Goal: Find specific page/section: Find specific page/section

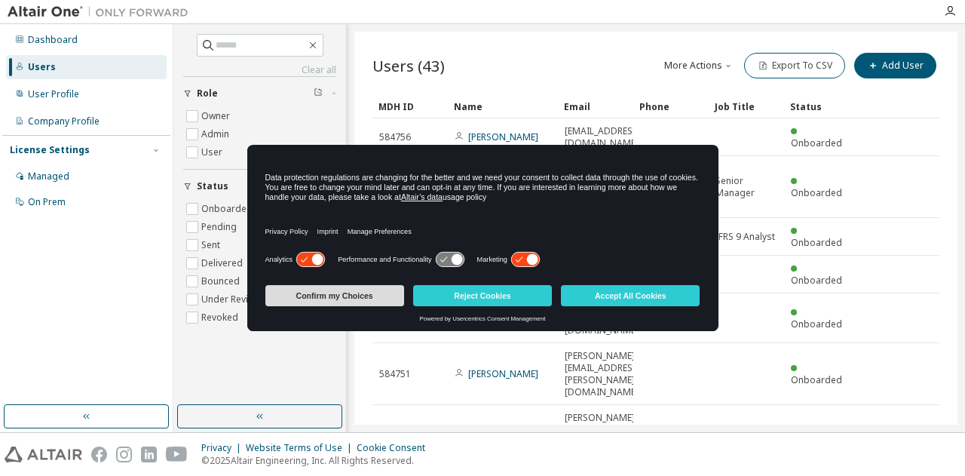
click at [348, 293] on button "Confirm my Choices" at bounding box center [334, 295] width 139 height 21
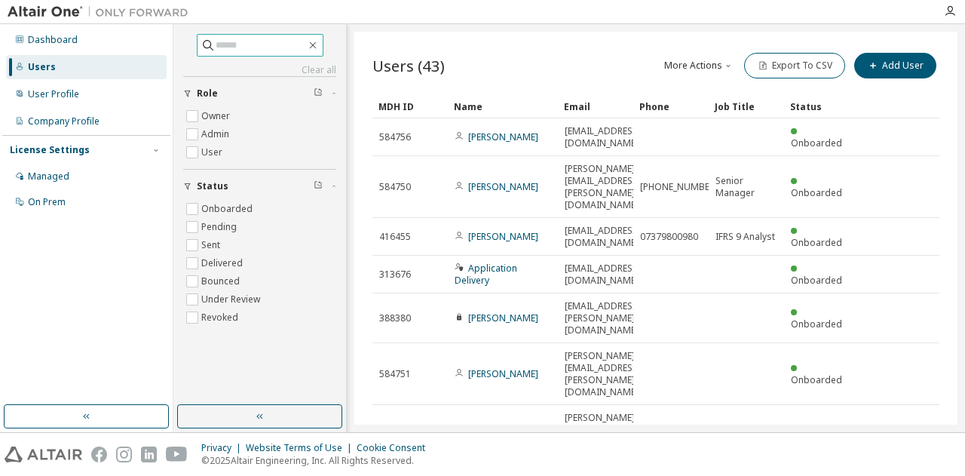
click at [232, 48] on input "text" at bounding box center [261, 45] width 91 height 15
type input "*********"
